Goal: Navigation & Orientation: Find specific page/section

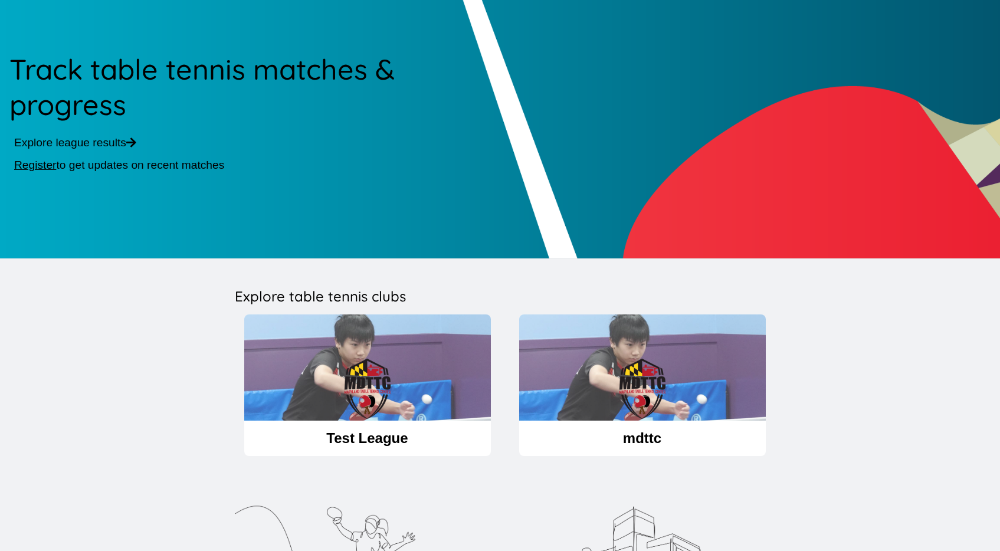
scroll to position [227, 0]
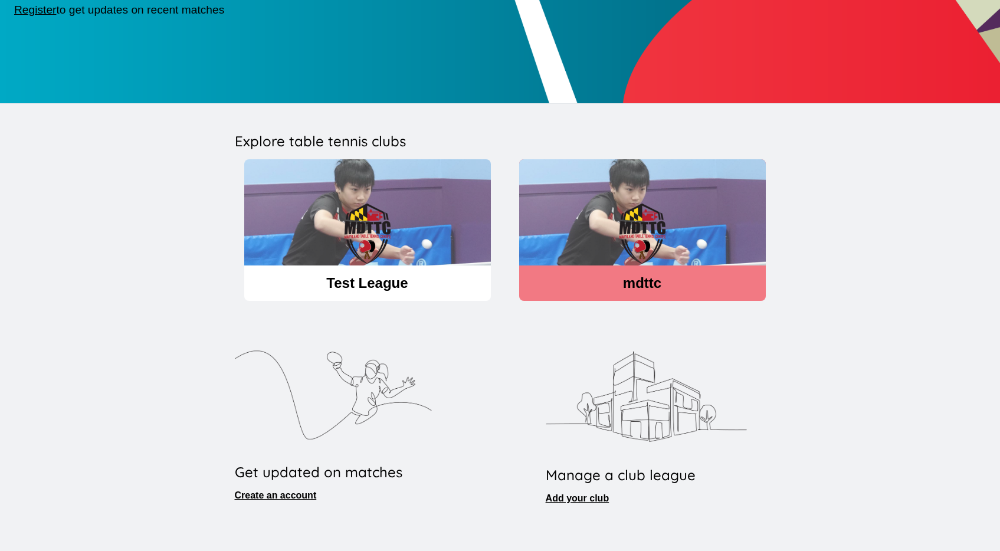
click at [600, 247] on img at bounding box center [642, 233] width 247 height 149
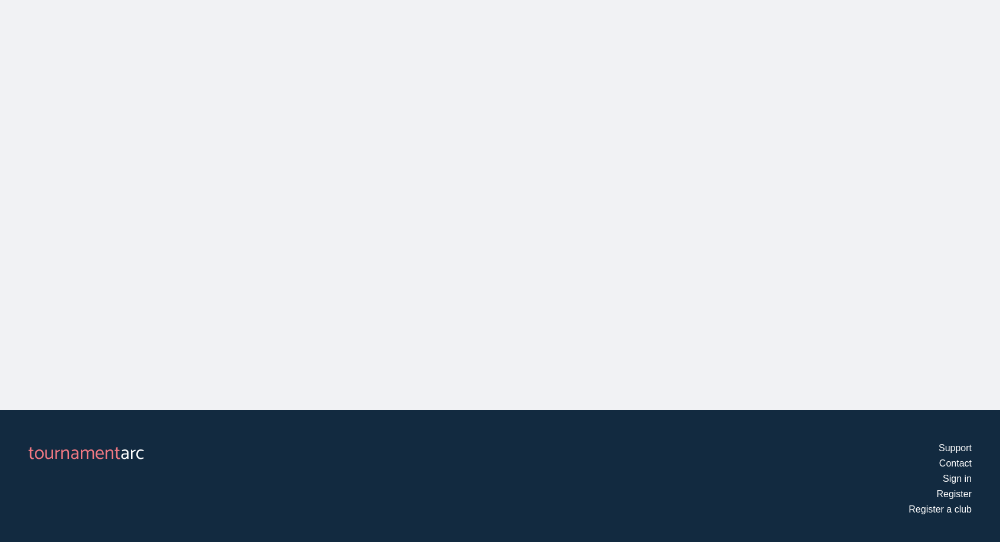
click at [499, 254] on main "mdttc Share Filter First Name Last Name Rating" at bounding box center [500, 115] width 1000 height 589
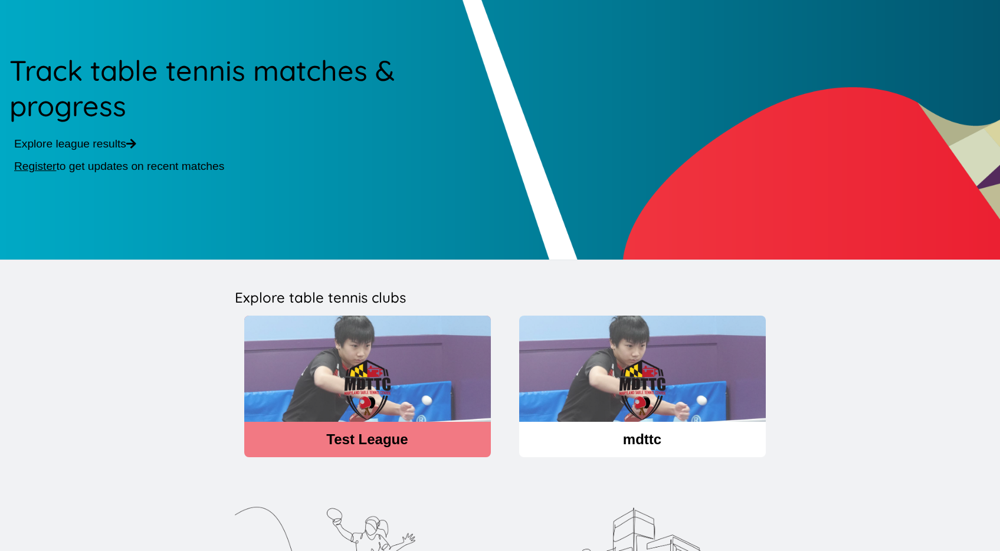
click at [392, 414] on img at bounding box center [367, 390] width 247 height 149
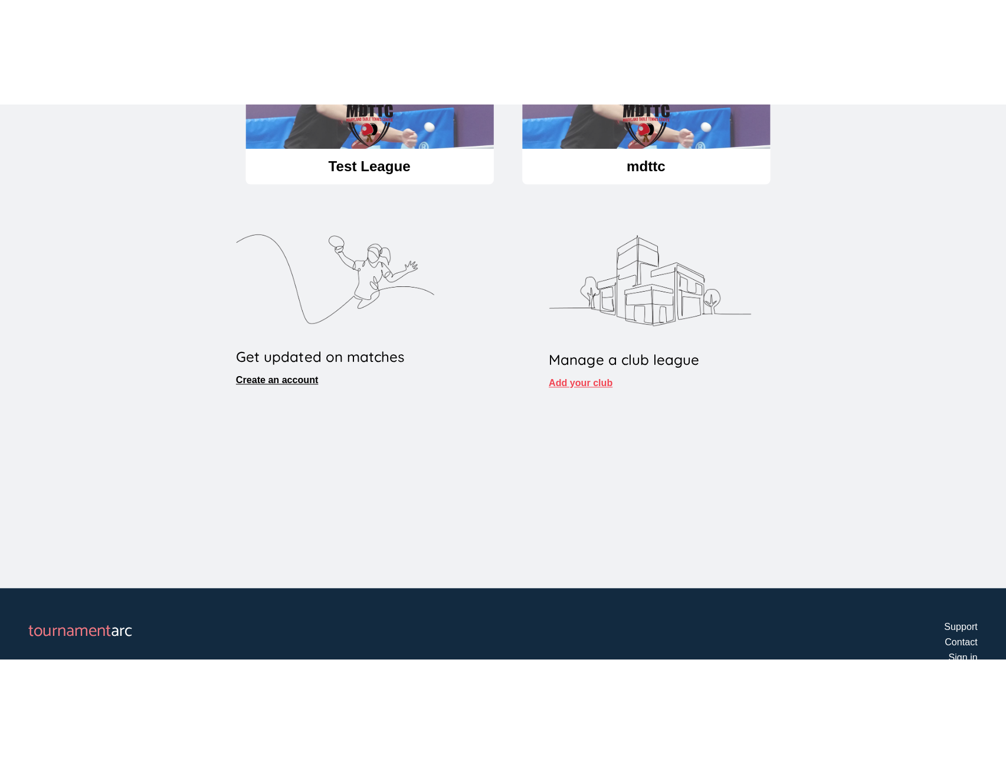
scroll to position [21, 0]
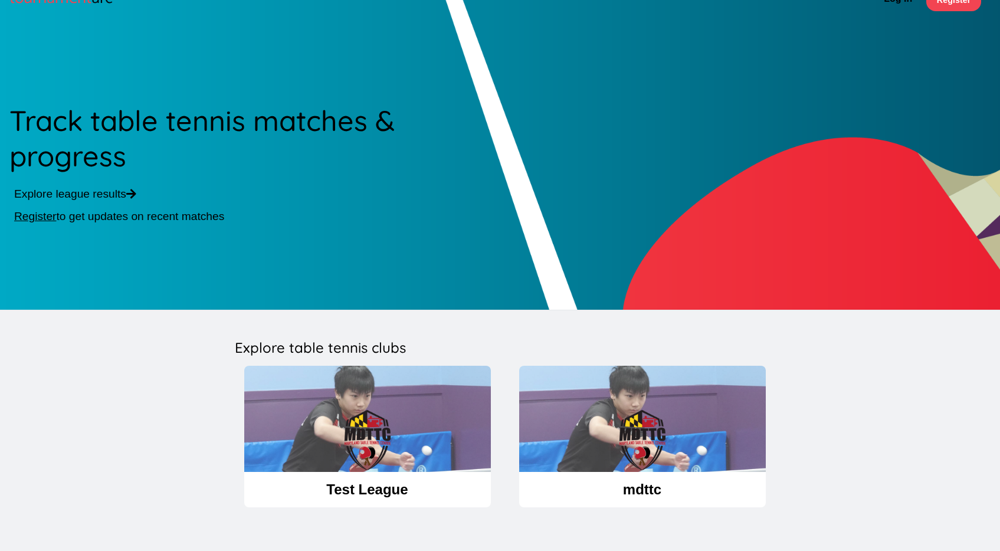
click at [861, 89] on div "Track table tennis matches & progress Explore league results Register to get up…" at bounding box center [500, 165] width 1000 height 289
